Goal: Information Seeking & Learning: Learn about a topic

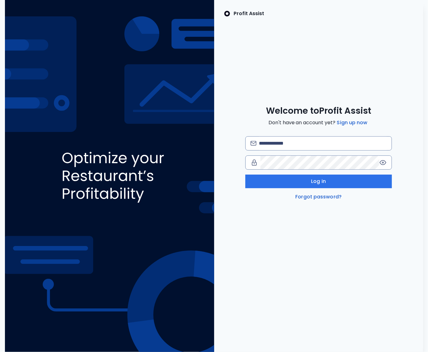
click at [83, 138] on img at bounding box center [109, 176] width 209 height 352
click at [286, 144] on input "email" at bounding box center [323, 144] width 128 height 14
type input "**********"
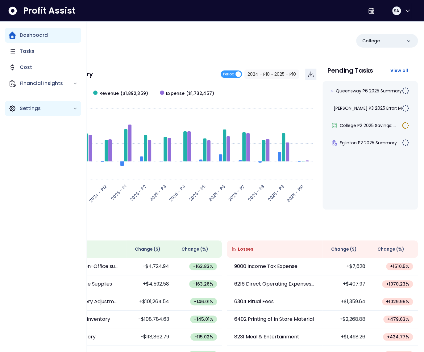
click at [13, 110] on icon "Main navigation" at bounding box center [12, 108] width 7 height 7
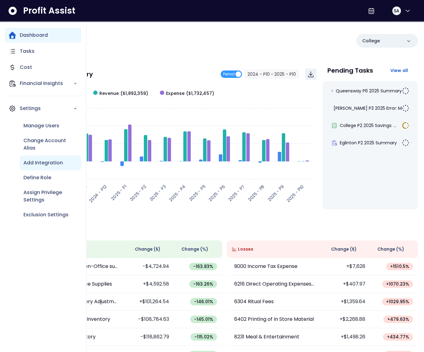
click at [42, 160] on p "Add Integration" at bounding box center [43, 162] width 40 height 7
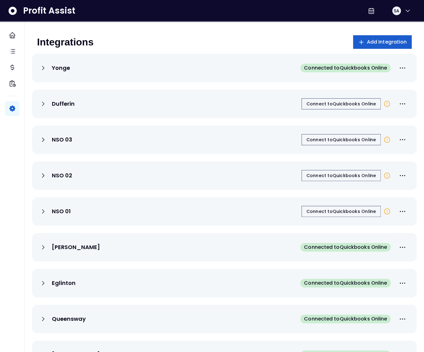
click at [367, 45] on button "Add Integration" at bounding box center [382, 42] width 59 height 14
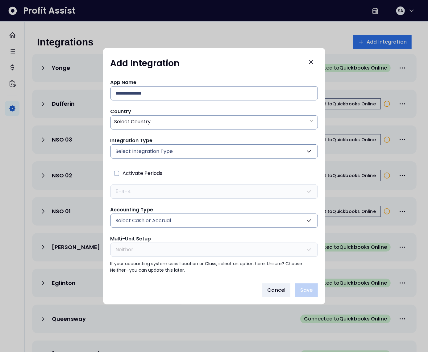
click at [181, 151] on button "Select Integration Type" at bounding box center [215, 151] width 208 height 14
click at [314, 64] on icon "Close" at bounding box center [311, 61] width 7 height 7
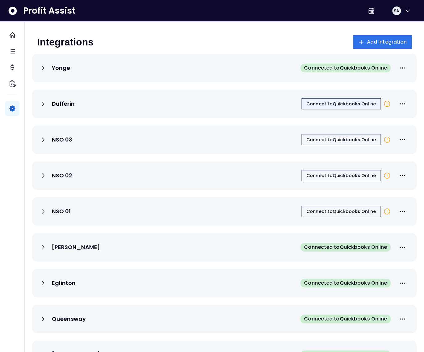
click at [327, 105] on span "Connect to Quickbooks Online" at bounding box center [342, 104] width 70 height 6
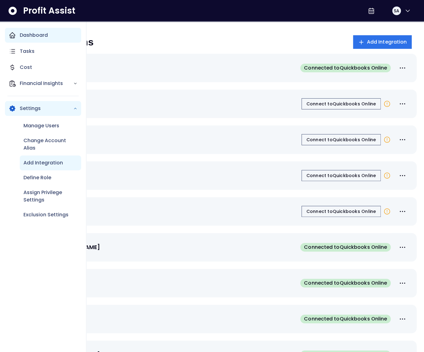
click at [15, 36] on icon "Main navigation" at bounding box center [12, 35] width 7 height 7
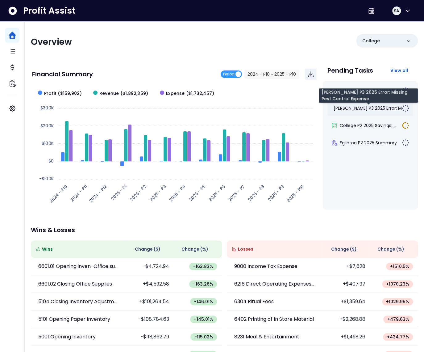
click at [355, 108] on span "[PERSON_NAME] P3 2025 Error: Mis..." at bounding box center [371, 108] width 74 height 6
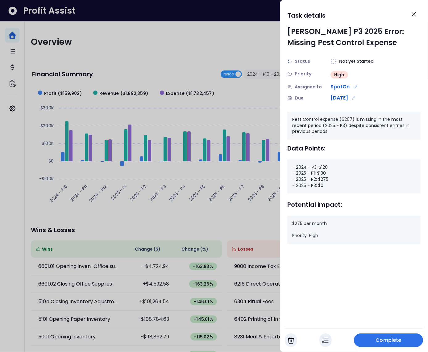
click at [246, 112] on div at bounding box center [214, 176] width 428 height 352
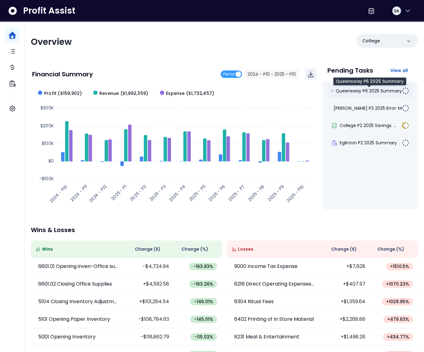
click at [357, 90] on span "Queensway P6 2025 Summary" at bounding box center [369, 91] width 66 height 6
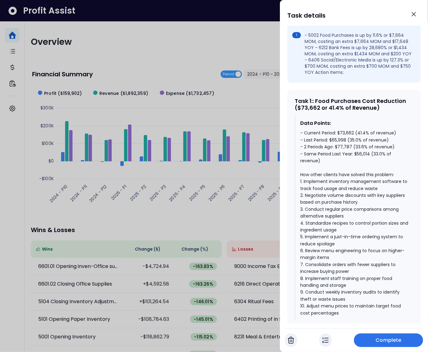
scroll to position [233, 0]
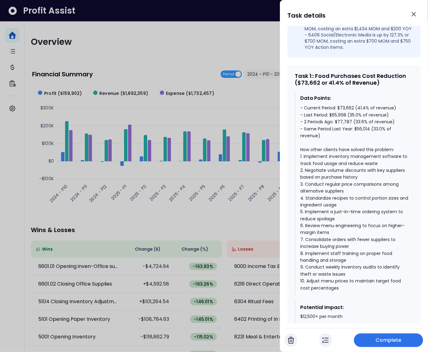
click at [370, 134] on div "- Current Period: $73,662 (41.4% of revenue) - Last Period: $65,998 (35.0% of r…" at bounding box center [355, 197] width 108 height 187
click at [357, 128] on div "- Current Period: $73,662 (41.4% of revenue) - Last Period: $65,998 (35.0% of r…" at bounding box center [355, 197] width 108 height 187
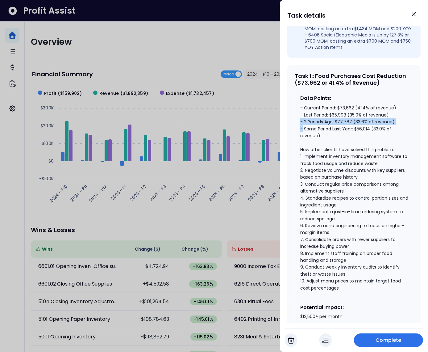
click at [357, 128] on div "- Current Period: $73,662 (41.4% of revenue) - Last Period: $65,998 (35.0% of r…" at bounding box center [355, 197] width 108 height 187
click at [355, 118] on div "- Current Period: $73,662 (41.4% of revenue) - Last Period: $65,998 (35.0% of r…" at bounding box center [355, 197] width 108 height 187
click at [355, 119] on div "- Current Period: $73,662 (41.4% of revenue) - Last Period: $65,998 (35.0% of r…" at bounding box center [355, 197] width 108 height 187
click at [353, 113] on div "- Current Period: $73,662 (41.4% of revenue) - Last Period: $65,998 (35.0% of r…" at bounding box center [355, 197] width 108 height 187
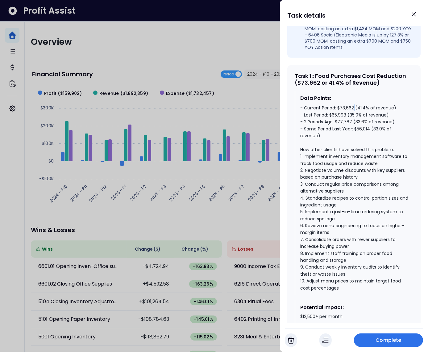
click at [353, 113] on div "- Current Period: $73,662 (41.4% of revenue) - Last Period: $65,998 (35.0% of r…" at bounding box center [355, 197] width 108 height 187
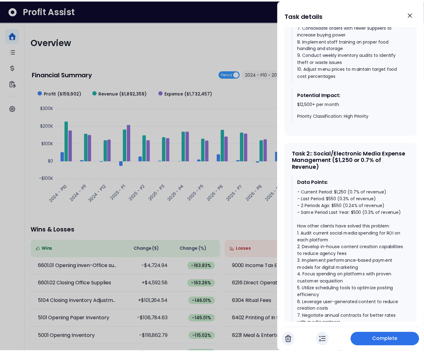
scroll to position [525, 0]
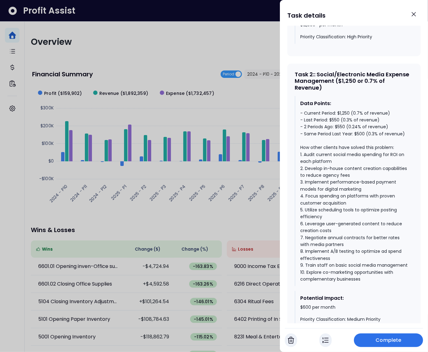
click at [359, 140] on div "- Current Period: $1,250 (0.7% of revenue) - Last Period: $550 (0.3% of revenue…" at bounding box center [355, 196] width 108 height 173
click at [338, 133] on div "- Current Period: $1,250 (0.7% of revenue) - Last Period: $550 (0.3% of revenue…" at bounding box center [355, 196] width 108 height 173
click at [343, 118] on div "- Current Period: $1,250 (0.7% of revenue) - Last Period: $550 (0.3% of revenue…" at bounding box center [355, 196] width 108 height 173
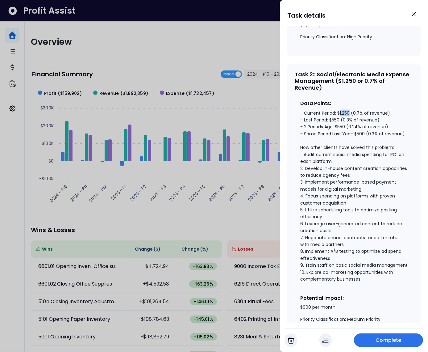
click at [343, 118] on div "- Current Period: $1,250 (0.7% of revenue) - Last Period: $550 (0.3% of revenue…" at bounding box center [355, 196] width 108 height 173
click at [209, 51] on div at bounding box center [214, 176] width 428 height 352
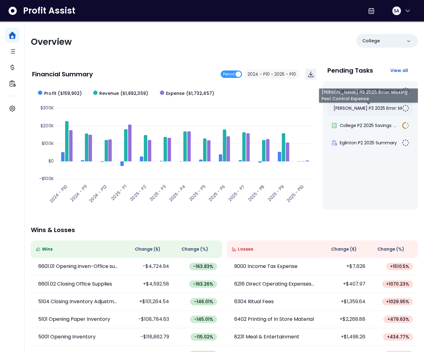
click at [357, 110] on span "[PERSON_NAME] P3 2025 Error: Mis..." at bounding box center [371, 108] width 74 height 6
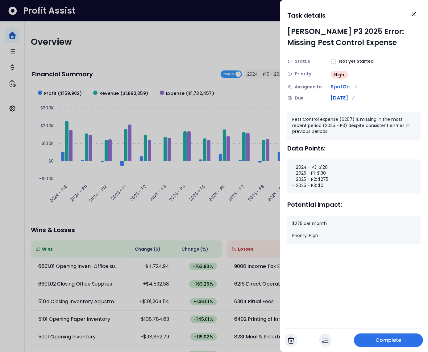
click at [323, 167] on div "- 2024 - P3: $120 - 2025 - P1: $130 - 2025 - P2: $275 - 2025 - P3: $0" at bounding box center [354, 176] width 133 height 34
click at [323, 174] on div "- 2024 - P3: $120 - 2025 - P1: $130 - 2025 - P2: $275 - 2025 - P3: $0" at bounding box center [354, 176] width 133 height 34
click at [326, 179] on div "- 2024 - P3: $120 - 2025 - P1: $130 - 2025 - P2: $275 - 2025 - P3: $0" at bounding box center [354, 176] width 133 height 34
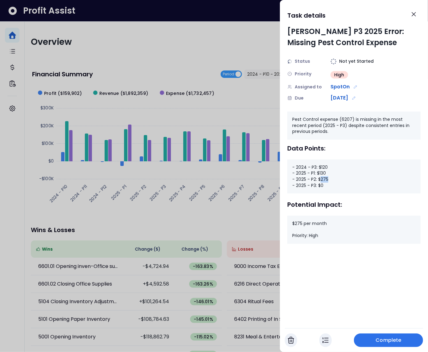
click at [326, 179] on div "- 2024 - P3: $120 - 2025 - P1: $130 - 2025 - P2: $275 - 2025 - P3: $0" at bounding box center [354, 176] width 133 height 34
click at [321, 184] on div "- 2024 - P3: $120 - 2025 - P1: $130 - 2025 - P2: $275 - 2025 - P3: $0" at bounding box center [354, 176] width 133 height 34
click at [322, 179] on div "- 2024 - P3: $120 - 2025 - P1: $130 - 2025 - P2: $275 - 2025 - P3: $0" at bounding box center [354, 176] width 133 height 34
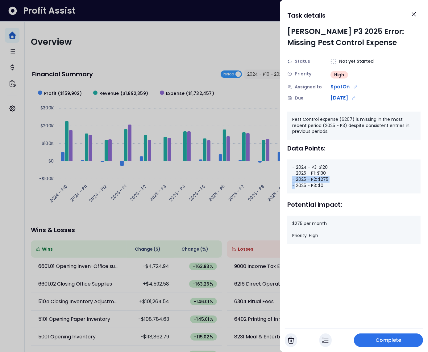
click at [322, 179] on div "- 2024 - P3: $120 - 2025 - P1: $130 - 2025 - P2: $275 - 2025 - P3: $0" at bounding box center [354, 176] width 133 height 34
click at [320, 180] on div "- 2024 - P3: $120 - 2025 - P1: $130 - 2025 - P2: $275 - 2025 - P3: $0" at bounding box center [354, 176] width 133 height 34
click at [330, 179] on div "- 2024 - P3: $120 - 2025 - P1: $130 - 2025 - P2: $275 - 2025 - P3: $0" at bounding box center [354, 176] width 133 height 34
click at [327, 179] on div "- 2024 - P3: $120 - 2025 - P1: $130 - 2025 - P2: $275 - 2025 - P3: $0" at bounding box center [354, 176] width 133 height 34
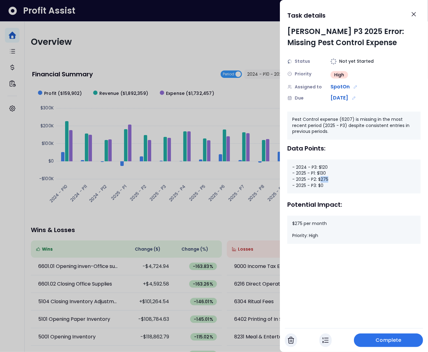
click at [327, 179] on div "- 2024 - P3: $120 - 2025 - P1: $130 - 2025 - P2: $275 - 2025 - P3: $0" at bounding box center [354, 176] width 133 height 34
click at [325, 178] on div "- 2024 - P3: $120 - 2025 - P1: $130 - 2025 - P2: $275 - 2025 - P3: $0" at bounding box center [354, 176] width 133 height 34
click at [322, 185] on div "- 2024 - P3: $120 - 2025 - P1: $130 - 2025 - P2: $275 - 2025 - P3: $0" at bounding box center [354, 176] width 133 height 34
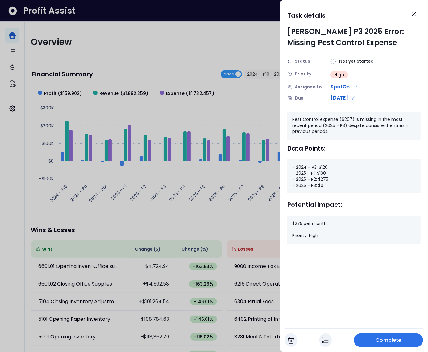
click at [301, 223] on div "$275 per month Priority: High" at bounding box center [354, 230] width 133 height 28
click at [414, 10] on button "Close" at bounding box center [414, 14] width 14 height 14
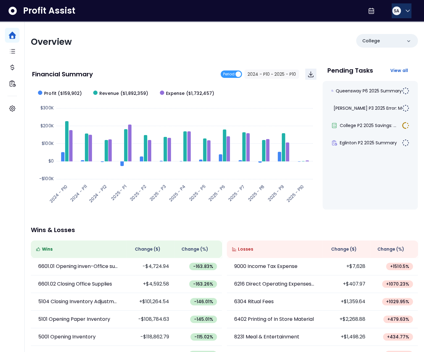
click at [407, 11] on icon "button" at bounding box center [407, 10] width 7 height 7
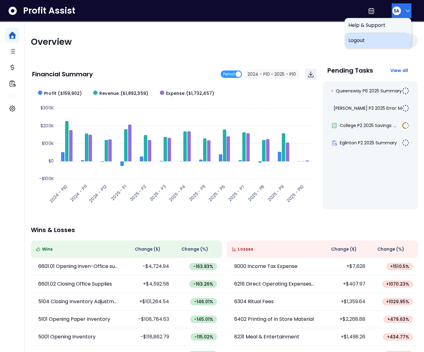
click at [384, 43] on span "Logout" at bounding box center [377, 40] width 59 height 7
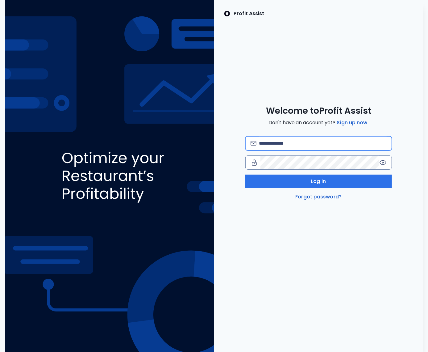
click at [276, 148] on input "email" at bounding box center [323, 144] width 128 height 14
type input "**********"
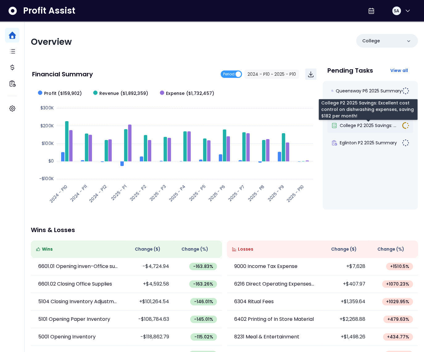
click at [363, 124] on span "College P2 2025 Savings: ..." at bounding box center [368, 125] width 57 height 6
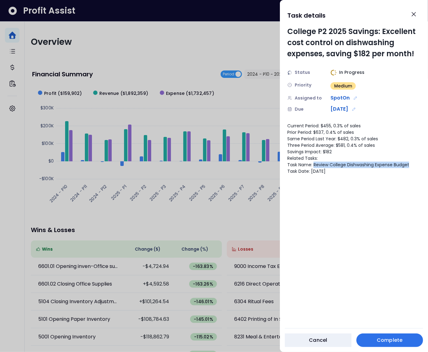
drag, startPoint x: 314, startPoint y: 166, endPoint x: 415, endPoint y: 166, distance: 100.4
click at [415, 166] on div "Current Period: $455, 0.3% of sales Prior Period: $637, 0.4% of sales Same Peri…" at bounding box center [354, 149] width 133 height 52
click at [328, 150] on div "Current Period: $455, 0.3% of sales Prior Period: $637, 0.4% of sales Same Peri…" at bounding box center [354, 149] width 133 height 52
click at [327, 126] on div "Current Period: $455, 0.3% of sales Prior Period: $637, 0.4% of sales Same Peri…" at bounding box center [354, 149] width 133 height 52
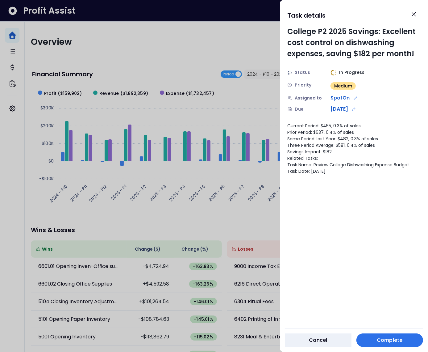
click at [326, 129] on div "Current Period: $455, 0.3% of sales Prior Period: $637, 0.4% of sales Same Peri…" at bounding box center [354, 149] width 133 height 52
click at [255, 115] on div at bounding box center [214, 176] width 428 height 352
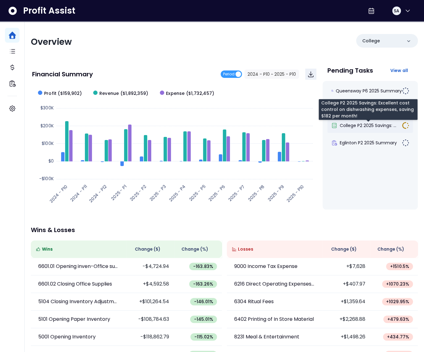
click at [366, 125] on span "College P2 2025 Savings: ..." at bounding box center [368, 125] width 57 height 6
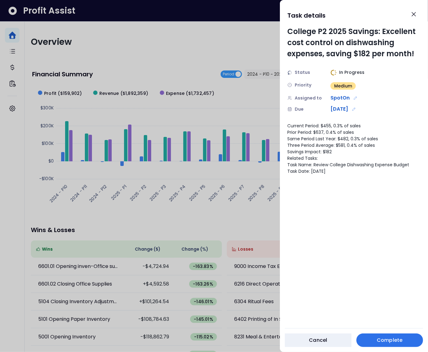
click at [202, 101] on div at bounding box center [214, 176] width 428 height 352
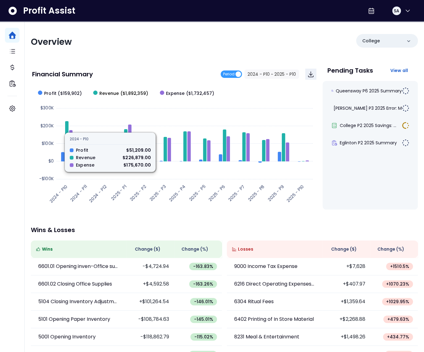
click at [112, 91] on span "Revenue ($1,892,359)" at bounding box center [123, 93] width 49 height 6
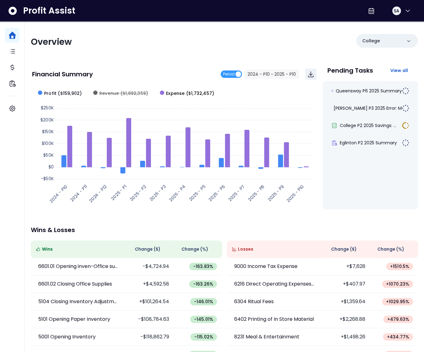
click at [178, 93] on span "Expense ($1,732,457)" at bounding box center [190, 93] width 48 height 6
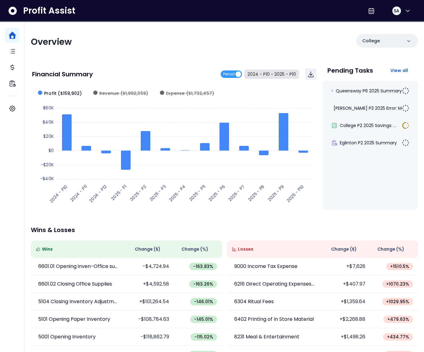
click at [267, 74] on button "2024 - P10 ~ 2025 - P10" at bounding box center [272, 74] width 55 height 9
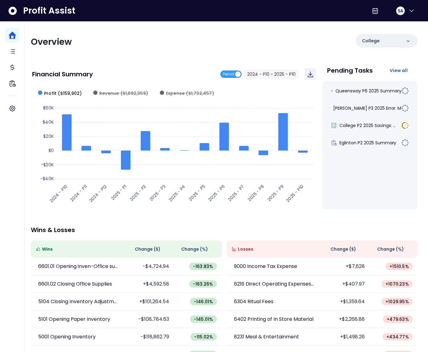
click at [162, 54] on span "2024 - P10" at bounding box center [165, 50] width 55 height 14
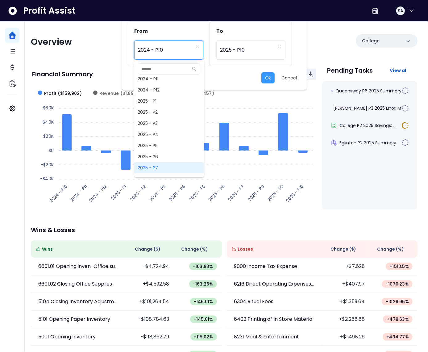
scroll to position [383, 0]
click at [155, 173] on span "2025 - P8" at bounding box center [169, 176] width 70 height 11
type input "*********"
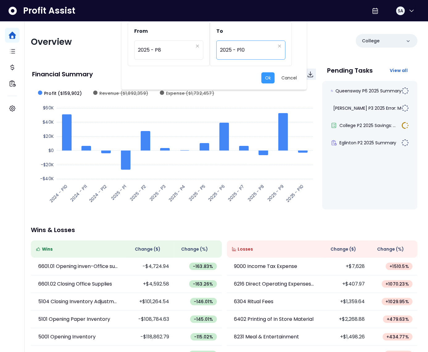
click at [233, 55] on span "2025 - P10" at bounding box center [247, 50] width 55 height 14
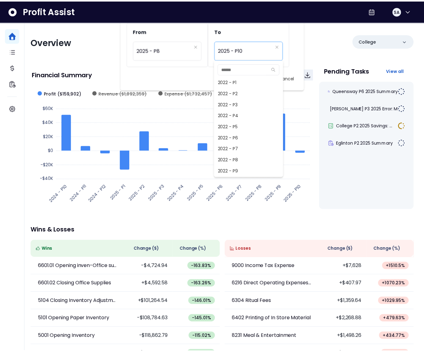
scroll to position [411, 0]
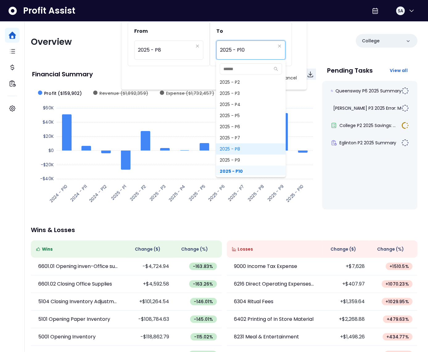
click at [236, 150] on span "2025 - P8" at bounding box center [251, 148] width 70 height 11
type input "*********"
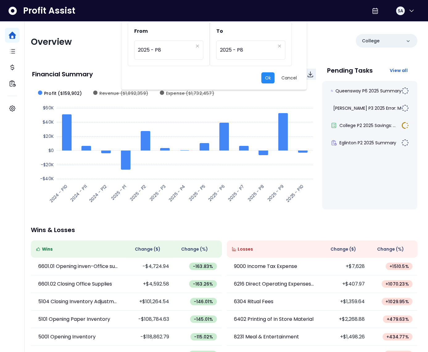
click at [274, 77] on button "Ok" at bounding box center [268, 77] width 13 height 11
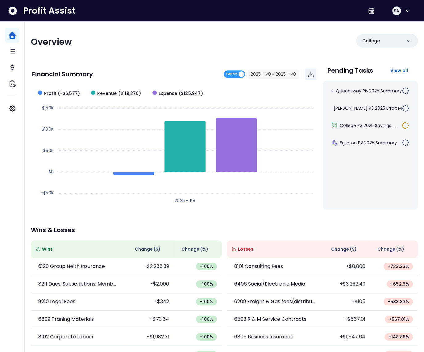
click at [344, 251] on span "Change ( $ )" at bounding box center [344, 249] width 26 height 6
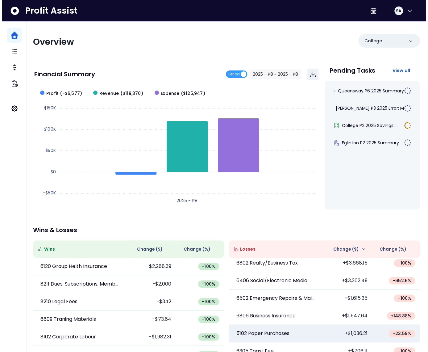
scroll to position [22, 0]
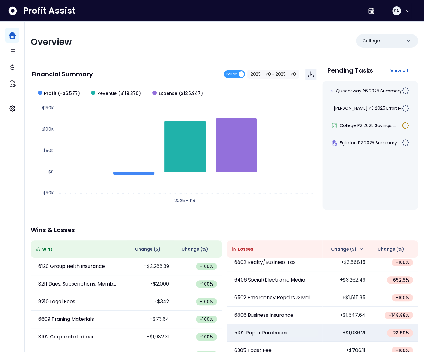
click at [270, 336] on p "5102 Paper Purchases" at bounding box center [260, 332] width 53 height 7
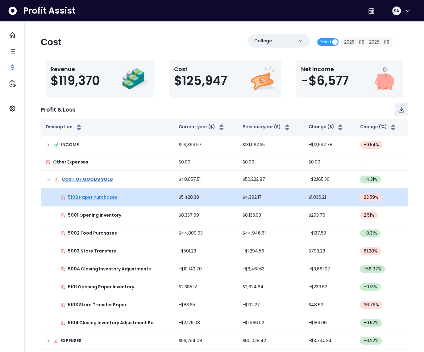
click at [106, 199] on p "5102 Paper Purchases" at bounding box center [92, 197] width 49 height 6
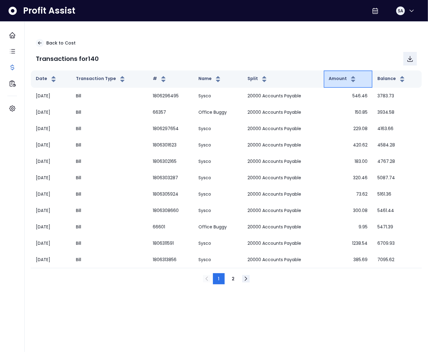
click at [337, 83] on th "Amount" at bounding box center [348, 78] width 49 height 17
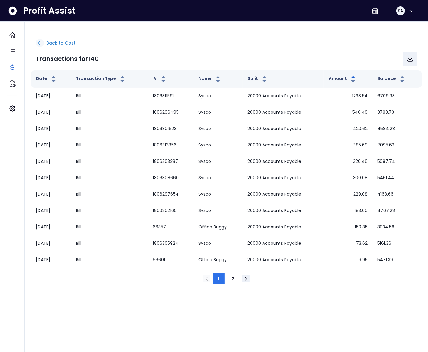
click at [53, 44] on p "Back to Cost" at bounding box center [60, 43] width 29 height 6
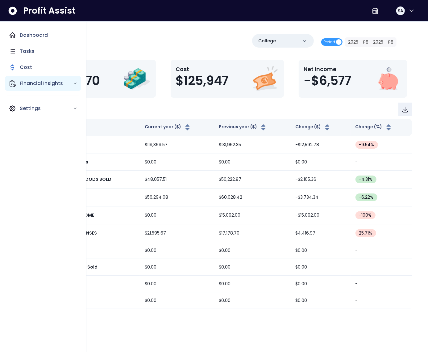
click at [16, 85] on div "Financial Insights" at bounding box center [43, 83] width 76 height 15
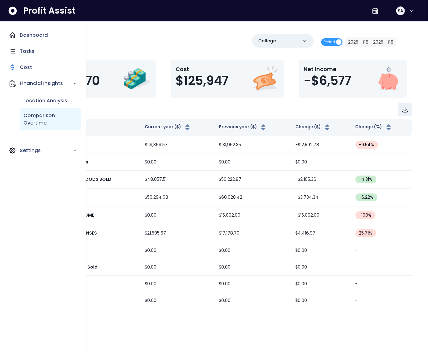
click at [37, 122] on p "Comparison Overtime" at bounding box center [50, 119] width 54 height 15
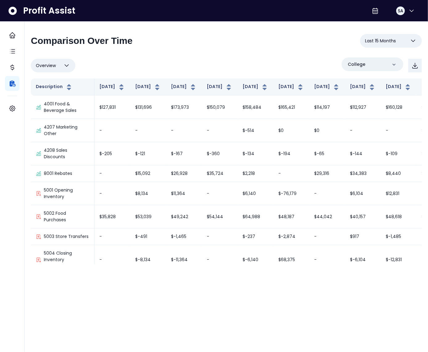
click at [145, 63] on div "Overview Overview % of cost % of sales % of budget ******** College" at bounding box center [226, 65] width 391 height 16
click at [67, 67] on icon "button" at bounding box center [66, 65] width 7 height 7
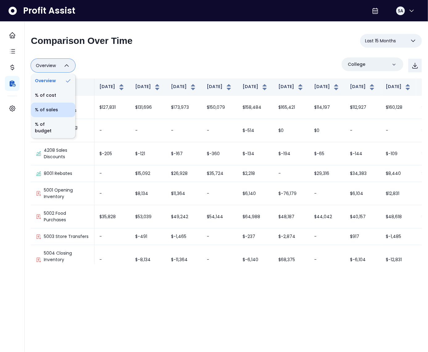
click at [56, 111] on li "% of sales" at bounding box center [53, 110] width 44 height 15
type input "*********"
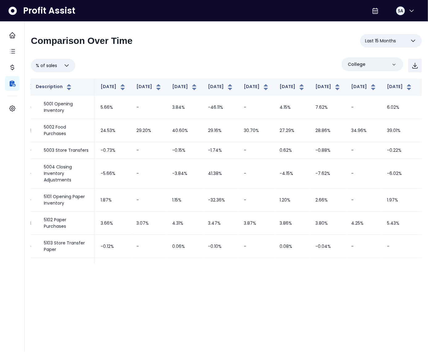
scroll to position [0, 157]
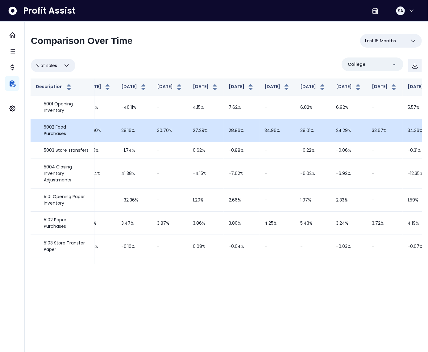
click at [296, 141] on td "39.01%" at bounding box center [314, 130] width 36 height 23
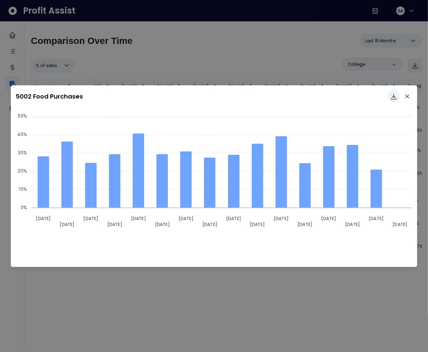
click at [392, 100] on button "Download options" at bounding box center [394, 96] width 12 height 12
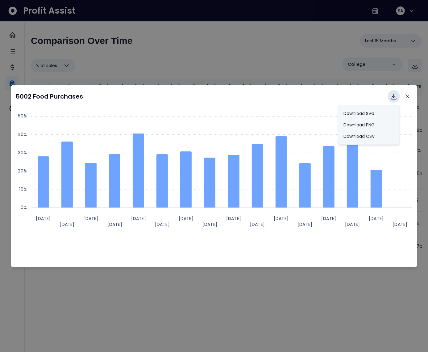
click at [312, 96] on div "5002 Food Purchases Download SVG Download PNG Download CSV" at bounding box center [214, 96] width 397 height 12
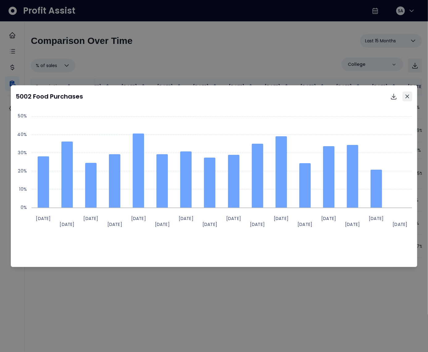
click at [411, 97] on button "Close" at bounding box center [408, 96] width 10 height 10
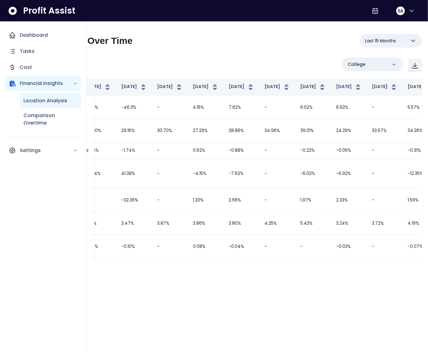
click at [31, 96] on div "Location Analysis" at bounding box center [50, 100] width 61 height 15
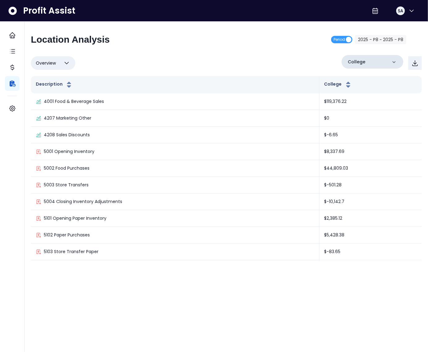
click at [373, 61] on div "College" at bounding box center [373, 62] width 62 height 14
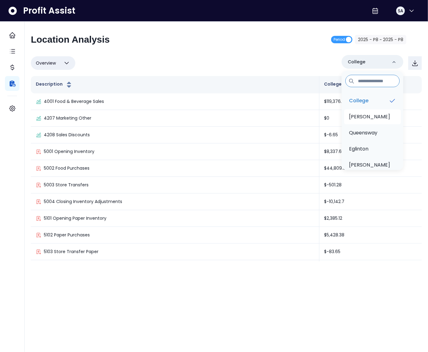
click at [375, 117] on li "[PERSON_NAME]" at bounding box center [372, 116] width 57 height 15
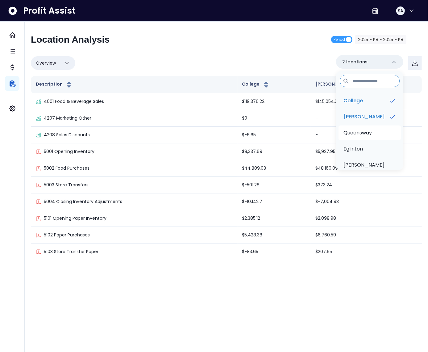
click at [371, 134] on p "Queensway" at bounding box center [358, 132] width 28 height 7
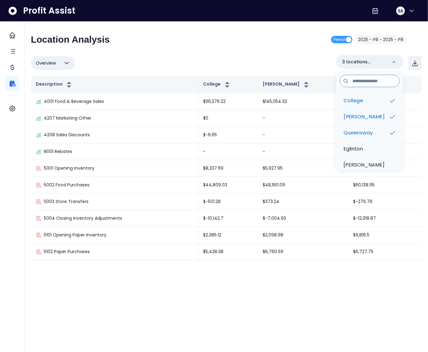
click at [213, 70] on div "Overview Overview % of cost % of sales % of budget ******** 3 locations selecte…" at bounding box center [226, 63] width 391 height 16
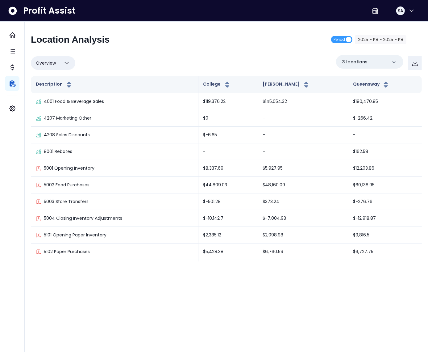
click at [47, 60] on span "Overview" at bounding box center [46, 62] width 20 height 7
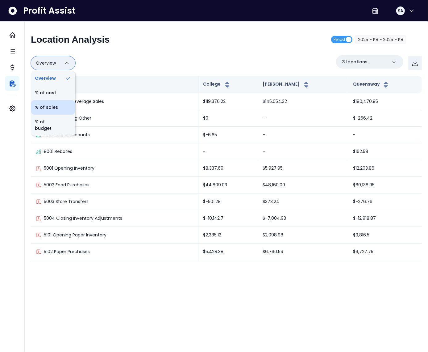
click at [58, 108] on li "% of sales" at bounding box center [53, 107] width 44 height 15
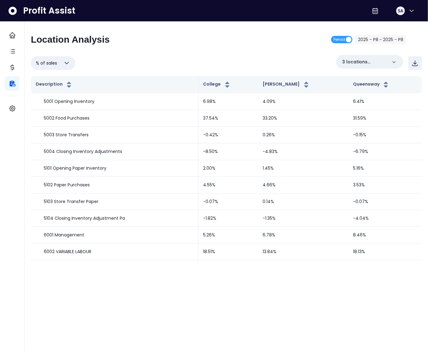
click at [61, 65] on button "% of sales" at bounding box center [53, 63] width 44 height 14
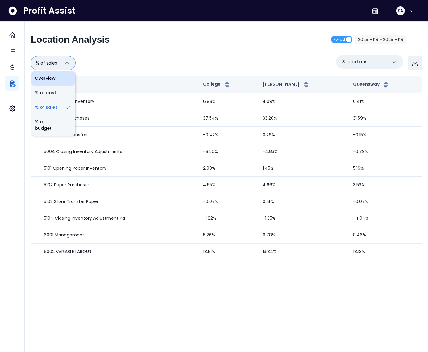
click at [60, 81] on li "Overview" at bounding box center [53, 78] width 44 height 15
type input "********"
